Goal: Register for event/course

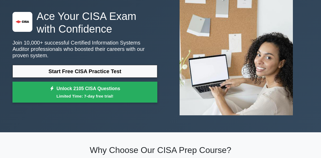
scroll to position [34, 0]
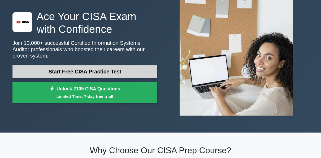
click at [94, 71] on link "Start Free CISA Practice Test" at bounding box center [84, 71] width 145 height 13
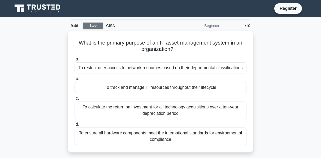
click at [96, 24] on link "Stop" at bounding box center [93, 26] width 20 height 7
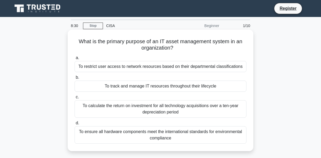
click at [187, 88] on div "To track and manage IT resources throughout their lifecycle" at bounding box center [161, 86] width 172 height 11
click at [75, 79] on input "b. To track and manage IT resources throughout their lifecycle" at bounding box center [75, 77] width 0 height 3
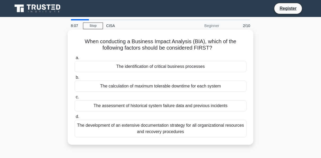
click at [154, 66] on div "The identification of critical business processes" at bounding box center [161, 66] width 172 height 11
click at [75, 60] on input "a. The identification of critical business processes" at bounding box center [75, 57] width 0 height 3
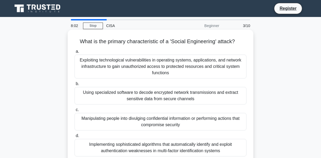
click at [191, 74] on div "Exploiting technological vulnerabilities in operating systems, applications, an…" at bounding box center [161, 67] width 172 height 24
click at [75, 53] on input "a. Exploiting technological vulnerabilities in operating systems, applications,…" at bounding box center [75, 51] width 0 height 3
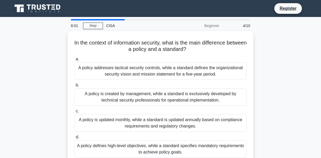
click at [191, 74] on div "A policy addresses tactical security controls, while a standard defines the org…" at bounding box center [161, 71] width 172 height 18
click at [75, 61] on input "a. A policy addresses tactical security controls, while a standard defines the …" at bounding box center [75, 59] width 0 height 3
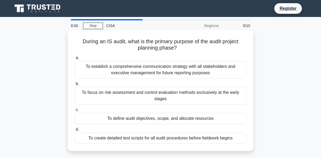
click at [176, 127] on label "d. To create detailed test scripts for all audit procedures before fieldwork be…" at bounding box center [161, 135] width 172 height 18
click at [75, 128] on input "d. To create detailed test scripts for all audit procedures before fieldwork be…" at bounding box center [75, 129] width 0 height 3
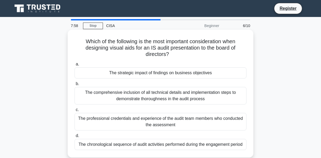
click at [135, 93] on div "The comprehensive inclusion of all technical details and implementation steps t…" at bounding box center [161, 96] width 172 height 18
click at [75, 86] on input "b. The comprehensive inclusion of all technical details and implementation step…" at bounding box center [75, 83] width 0 height 3
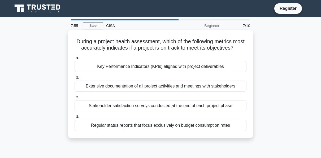
click at [147, 131] on div "Regular status reports that focus exclusively on budget consumption rates" at bounding box center [161, 125] width 172 height 11
click at [75, 119] on input "d. Regular status reports that focus exclusively on budget consumption rates" at bounding box center [75, 116] width 0 height 3
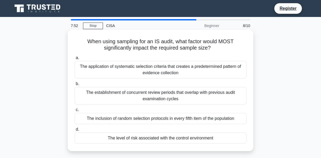
click at [194, 104] on div "The establishment of concurrent review periods that overlap with previous audit…" at bounding box center [161, 96] width 172 height 18
click at [75, 86] on input "b. The establishment of concurrent review periods that overlap with previous au…" at bounding box center [75, 83] width 0 height 3
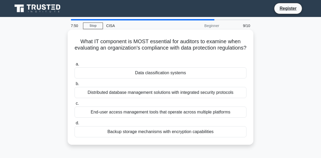
click at [199, 78] on div "Data classification systems" at bounding box center [161, 72] width 172 height 11
click at [75, 66] on input "a. Data classification systems" at bounding box center [75, 64] width 0 height 3
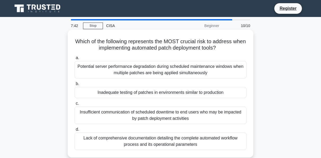
click at [109, 138] on div "Lack of comprehensive documentation detailing the complete automated workflow p…" at bounding box center [161, 142] width 172 height 18
click at [75, 131] on input "d. Lack of comprehensive documentation detailing the complete automated workflo…" at bounding box center [75, 129] width 0 height 3
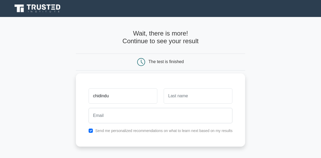
type input "chidindu"
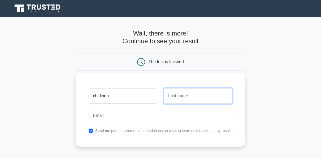
click at [183, 92] on input "text" at bounding box center [198, 95] width 69 height 15
type input "kelvin"
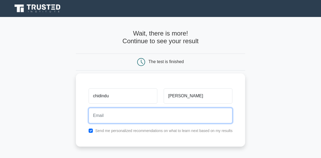
click at [126, 116] on input "email" at bounding box center [161, 115] width 144 height 15
type input "chidindu.idimogu@ostraschools.com"
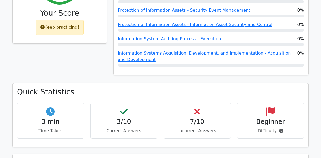
scroll to position [256, 0]
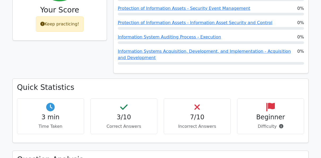
click at [199, 103] on icon at bounding box center [197, 107] width 5 height 8
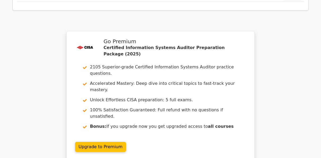
scroll to position [892, 0]
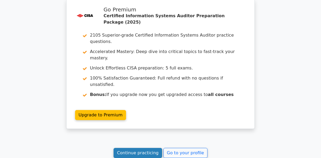
click at [137, 148] on link "Continue practicing" at bounding box center [138, 153] width 49 height 10
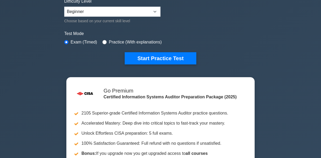
scroll to position [138, 0]
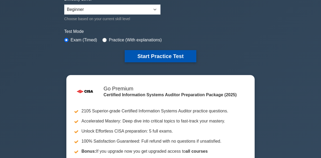
click at [161, 54] on button "Start Practice Test" at bounding box center [161, 56] width 72 height 12
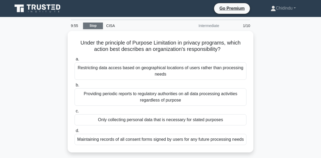
click at [92, 24] on link "Stop" at bounding box center [93, 26] width 20 height 7
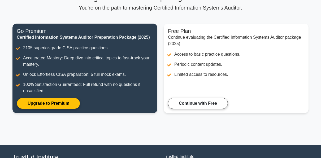
scroll to position [51, 0]
